Goal: Communication & Community: Answer question/provide support

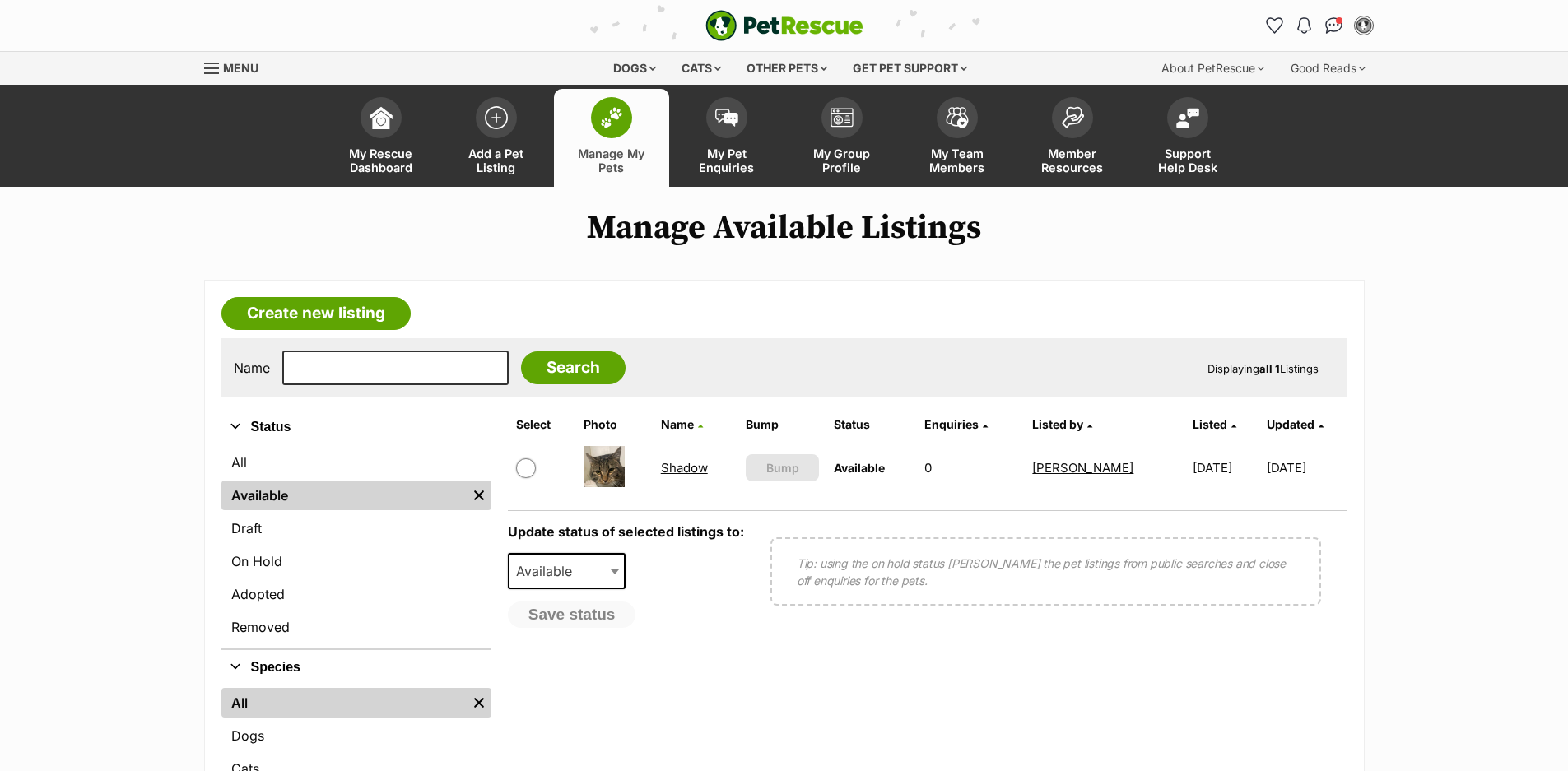
click at [619, 126] on img at bounding box center [611, 118] width 23 height 22
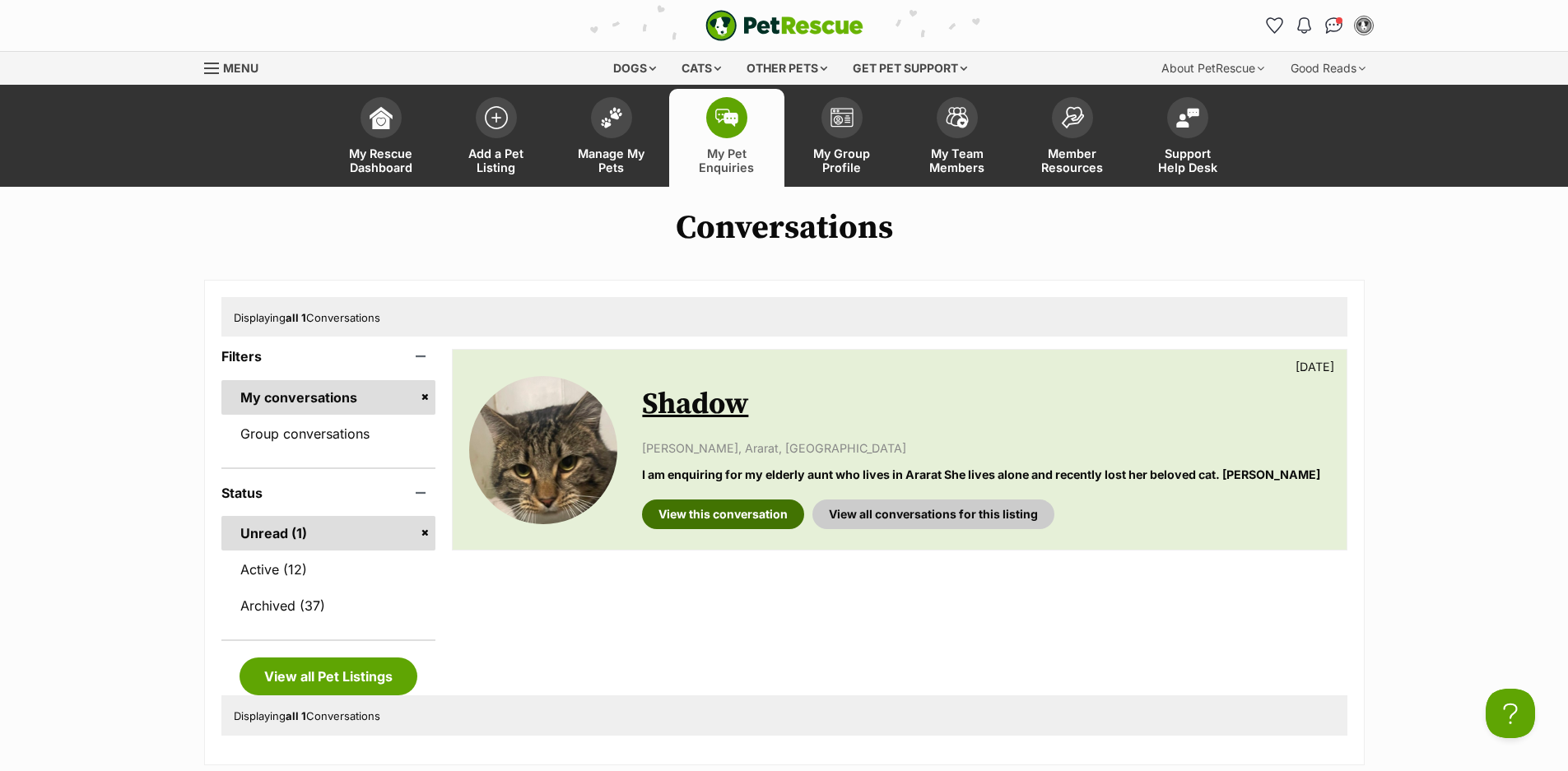
click at [749, 516] on link "View this conversation" at bounding box center [722, 515] width 162 height 30
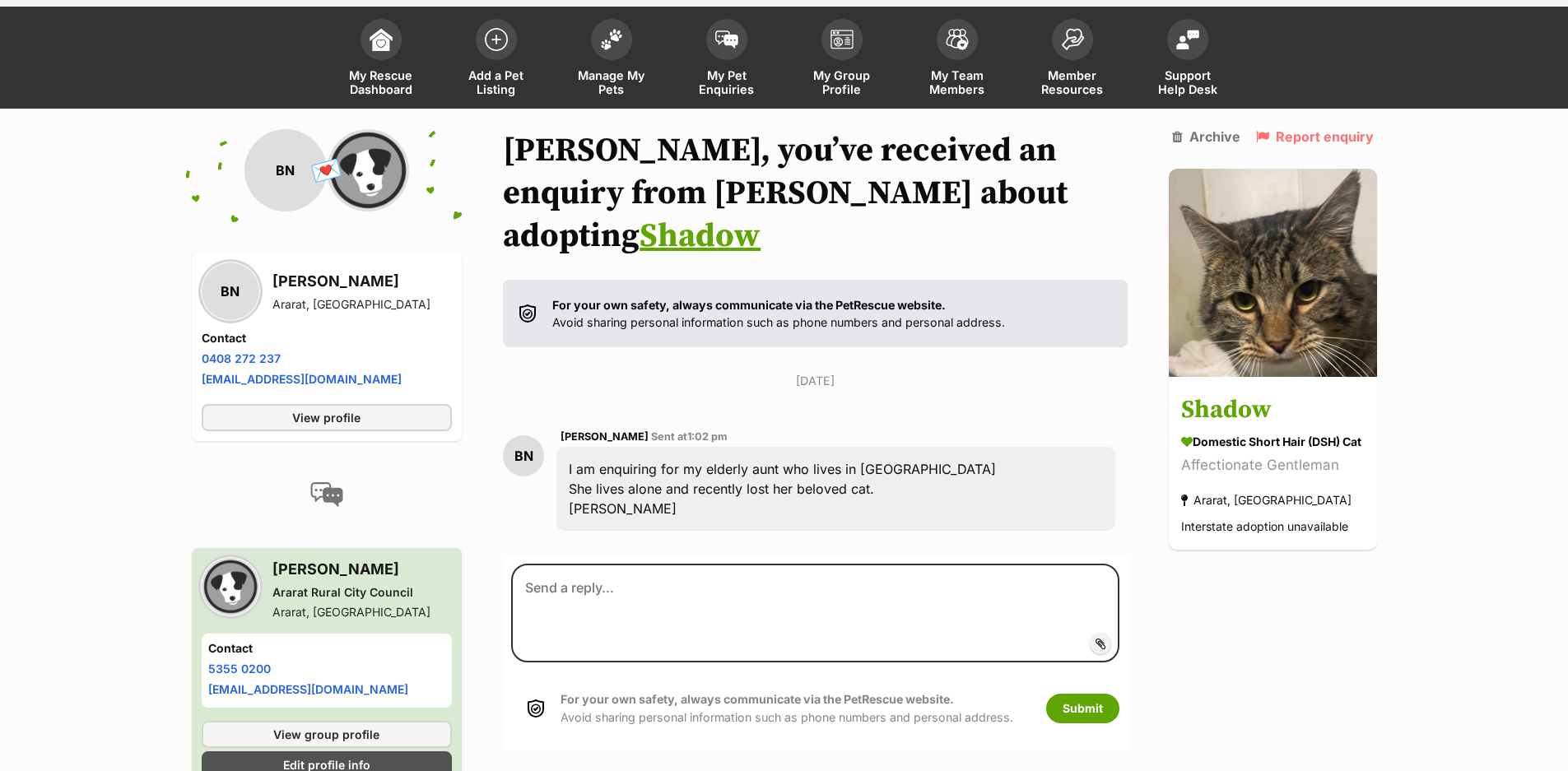
scroll to position [129, 0]
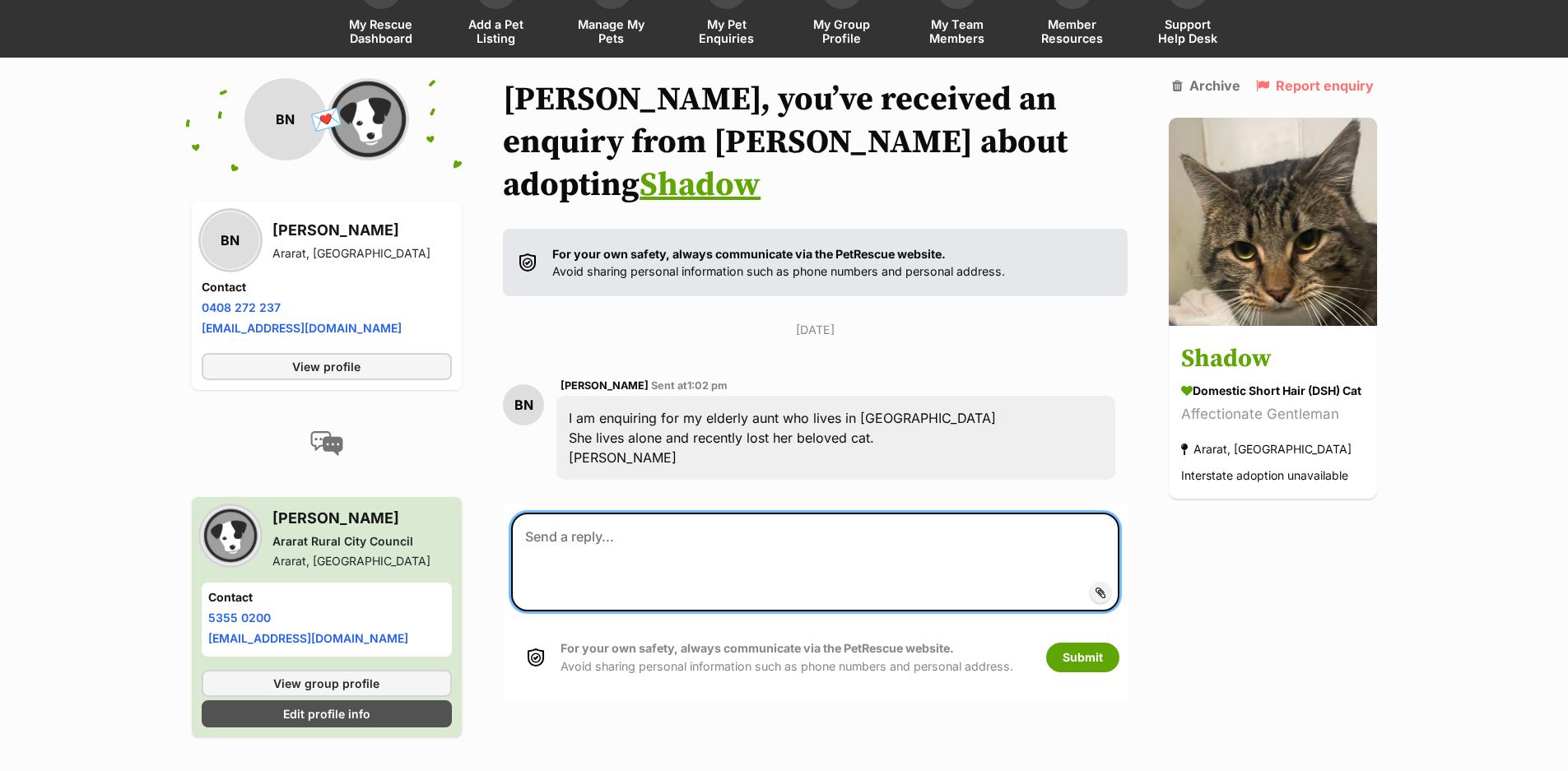
click at [564, 513] on textarea at bounding box center [814, 561] width 607 height 98
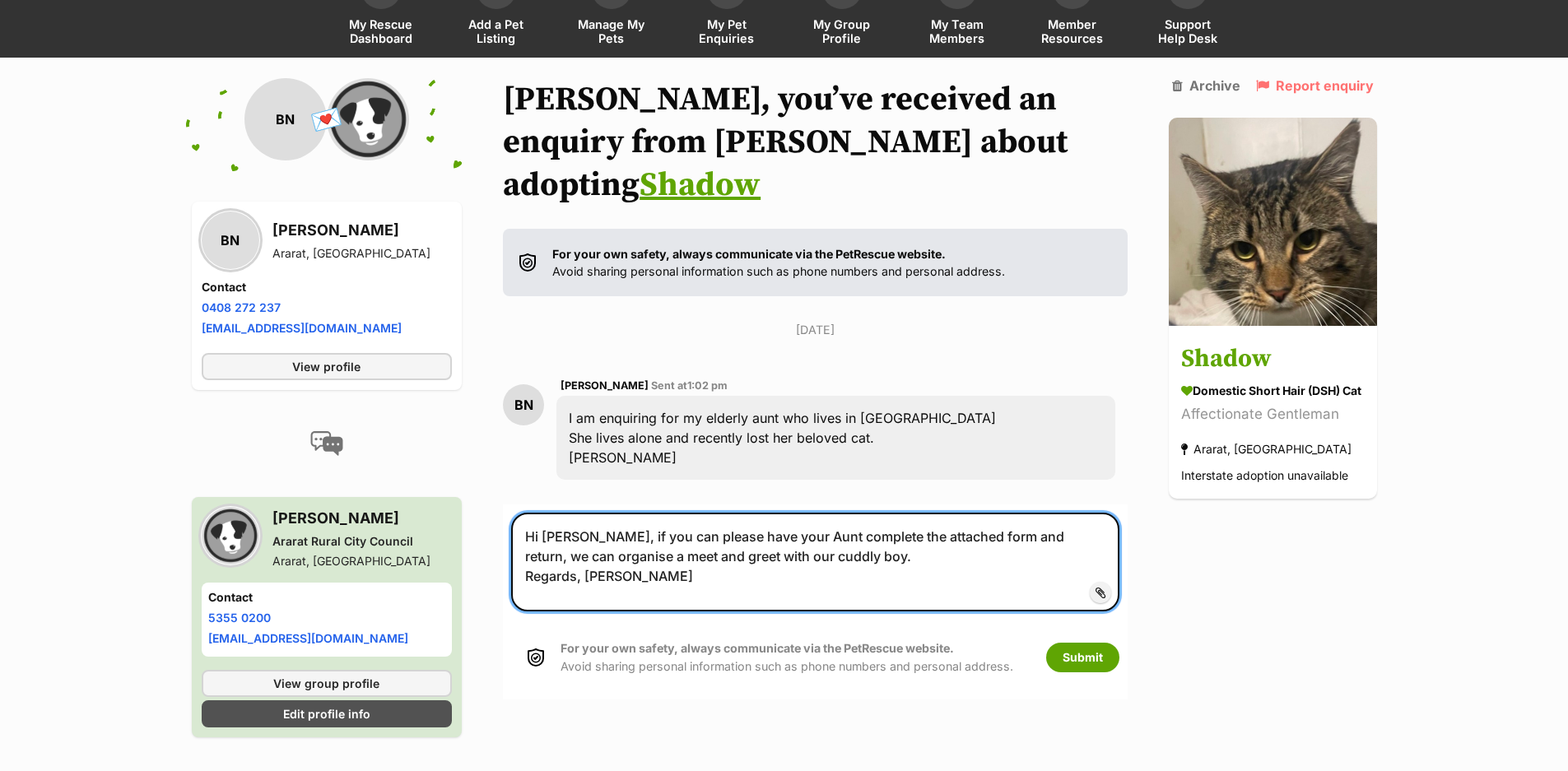
type textarea "Hi Brittany, if you can please have your Aunt complete the attached form and re…"
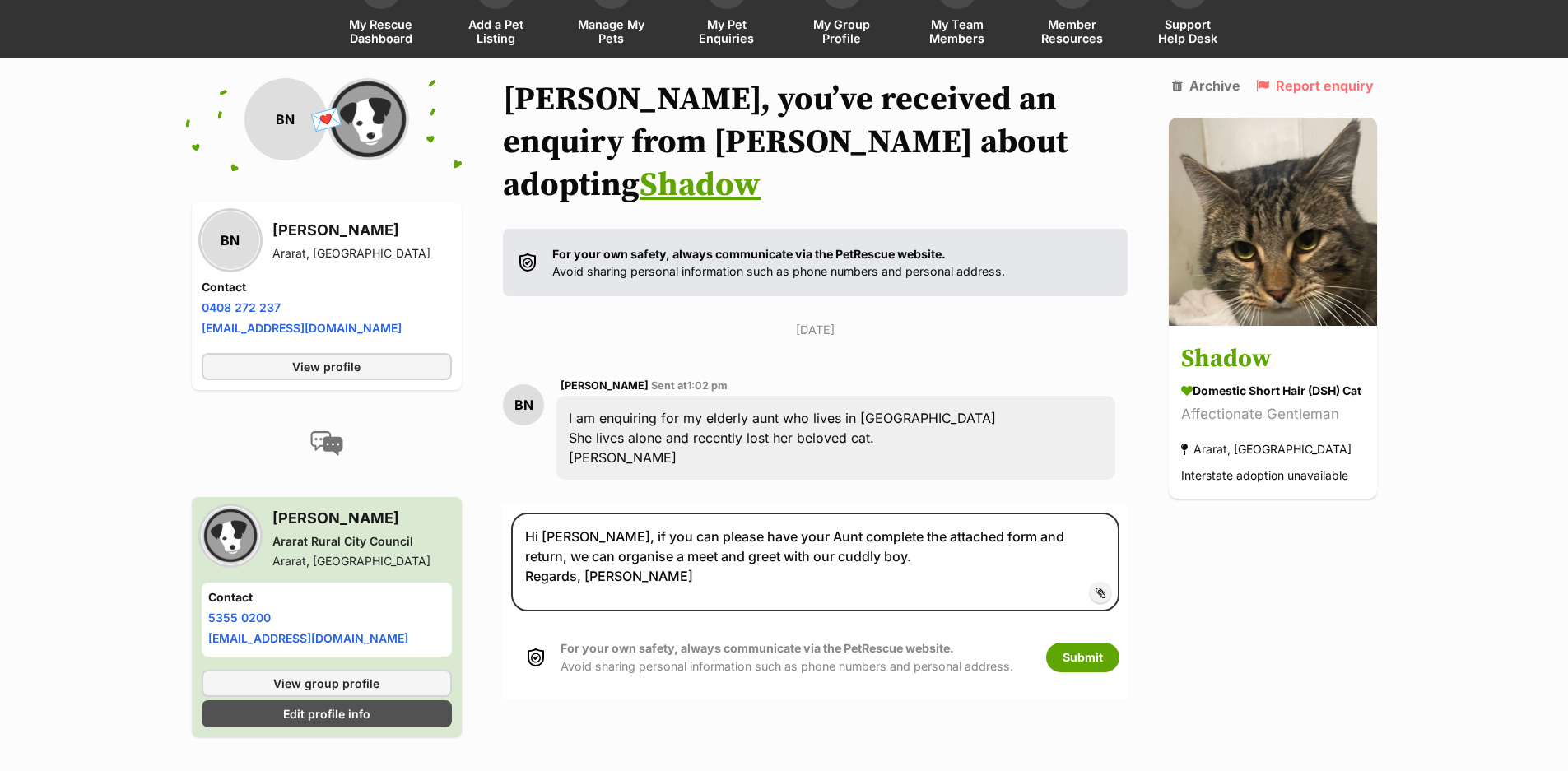
click at [1113, 586] on span "Add attachment" at bounding box center [1157, 592] width 88 height 13
click at [0, 0] on input "Add attachment" at bounding box center [0, 0] width 0 height 0
